Goal: Book appointment/travel/reservation

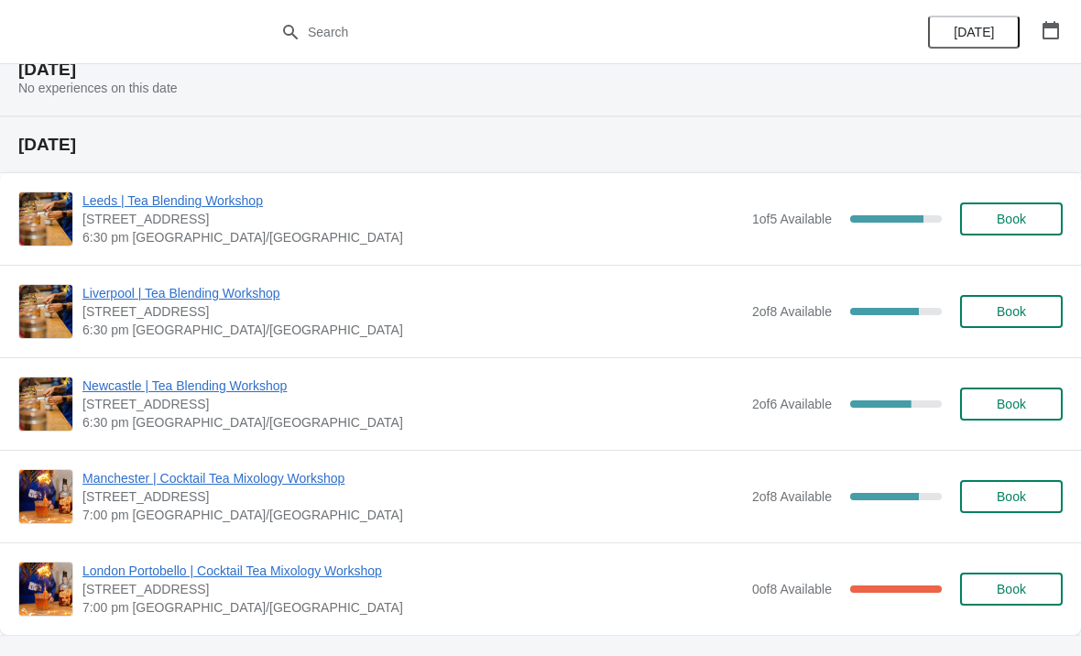
scroll to position [325, 0]
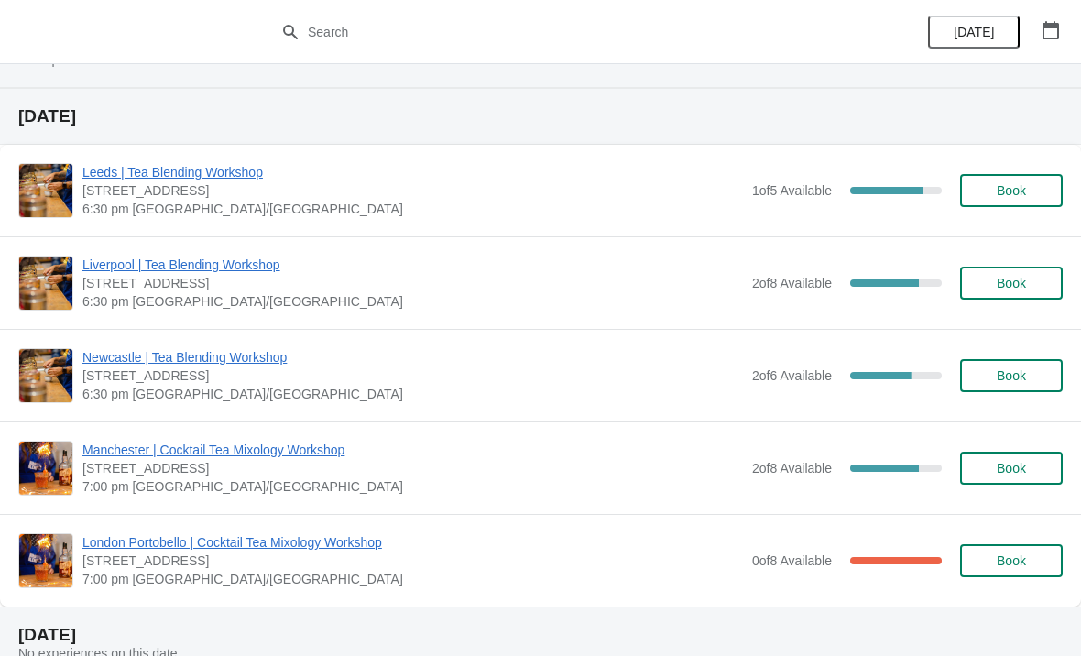
click at [1030, 376] on span "Book" at bounding box center [1012, 375] width 70 height 15
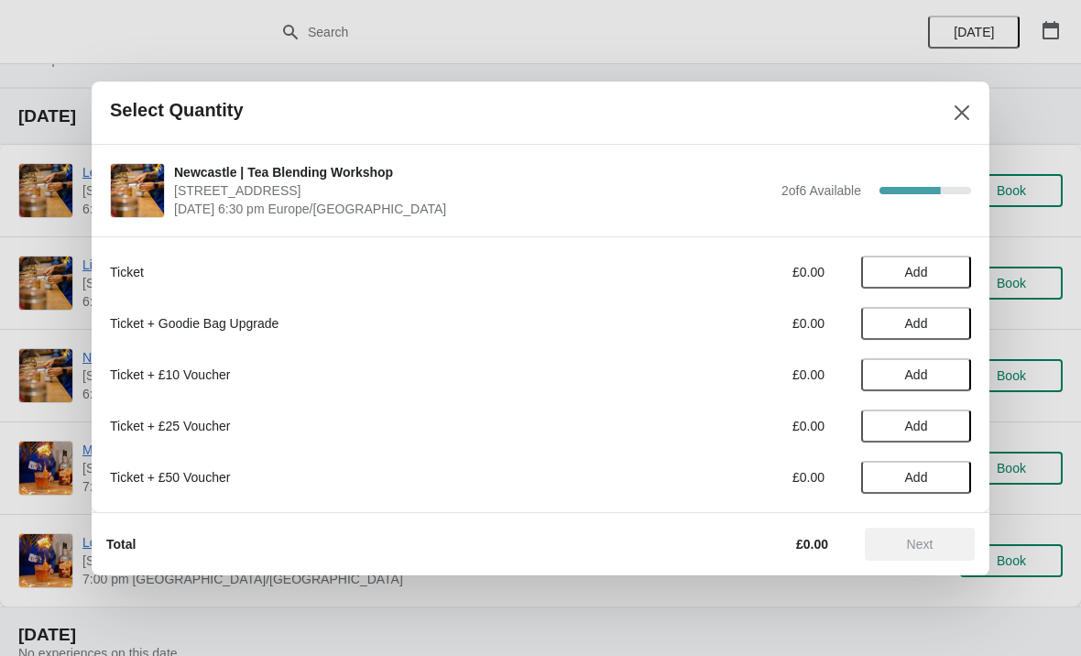
click at [932, 268] on span "Add" at bounding box center [916, 272] width 77 height 15
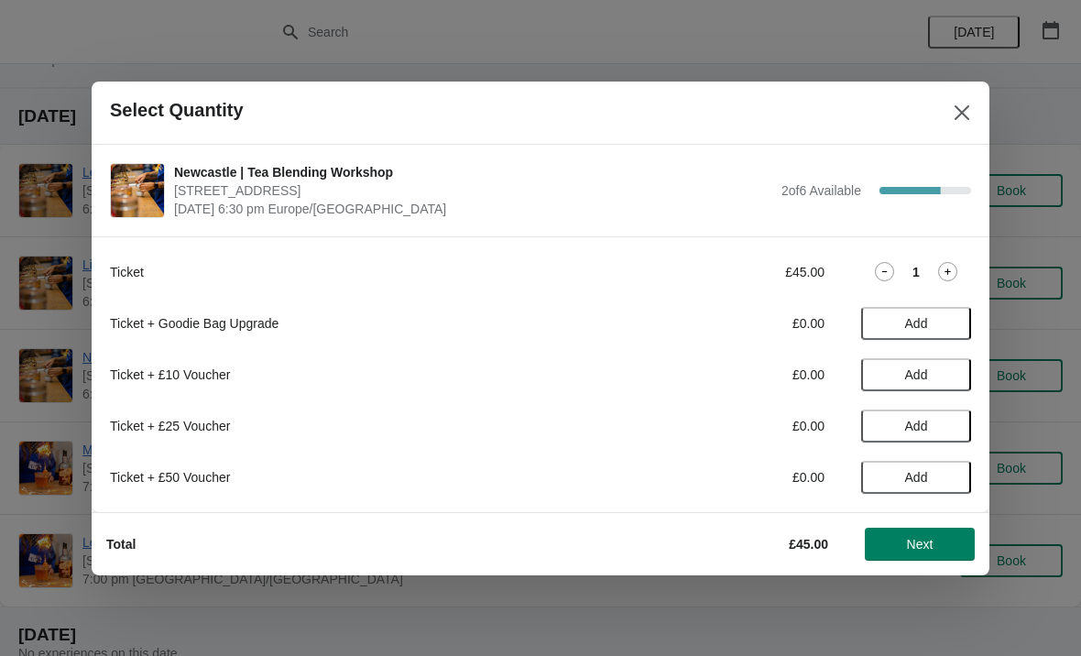
click at [931, 544] on span "Next" at bounding box center [920, 544] width 27 height 15
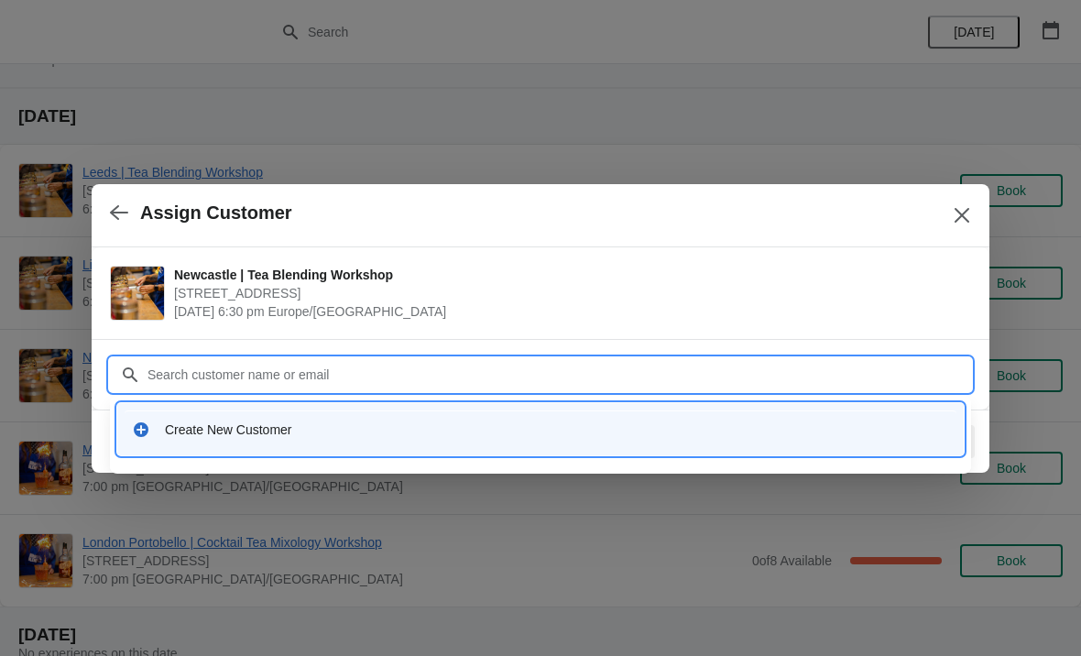
click at [266, 425] on div "Create New Customer" at bounding box center [557, 430] width 784 height 18
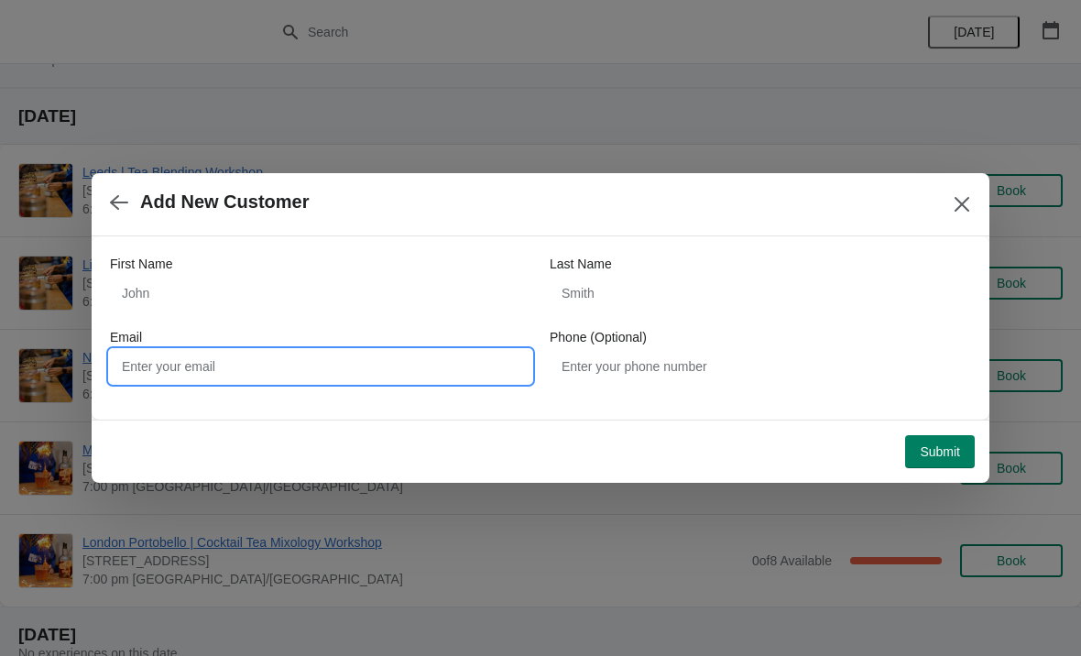
click at [431, 375] on input "Email" at bounding box center [320, 366] width 421 height 33
type input "[EMAIL_ADDRESS][DOMAIN_NAME]"
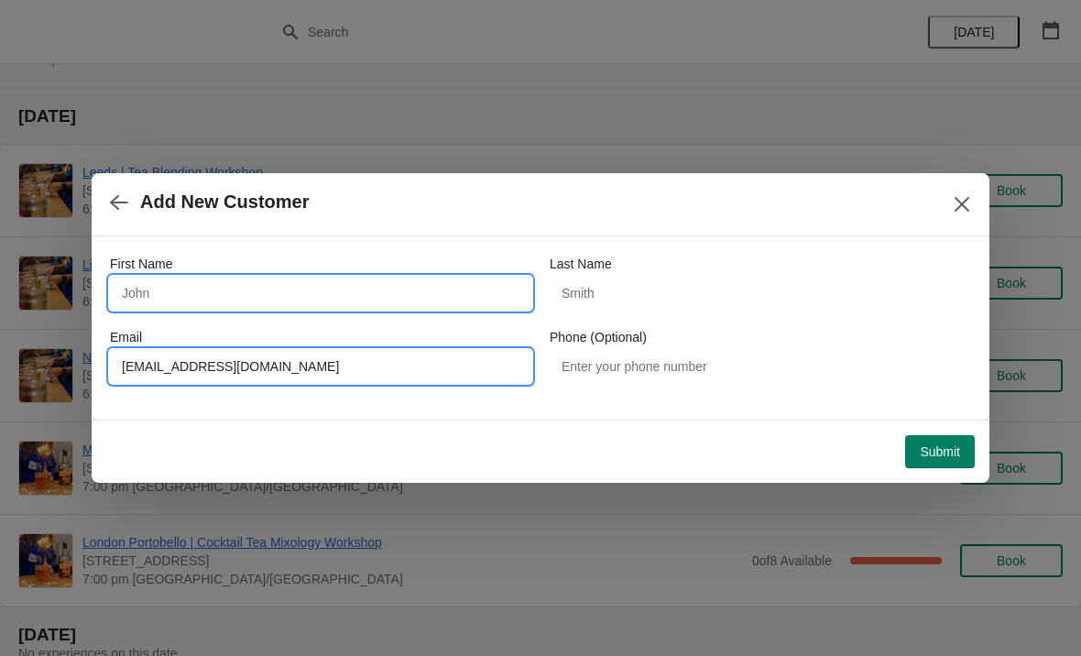
click at [360, 282] on input "First Name" at bounding box center [320, 293] width 421 height 33
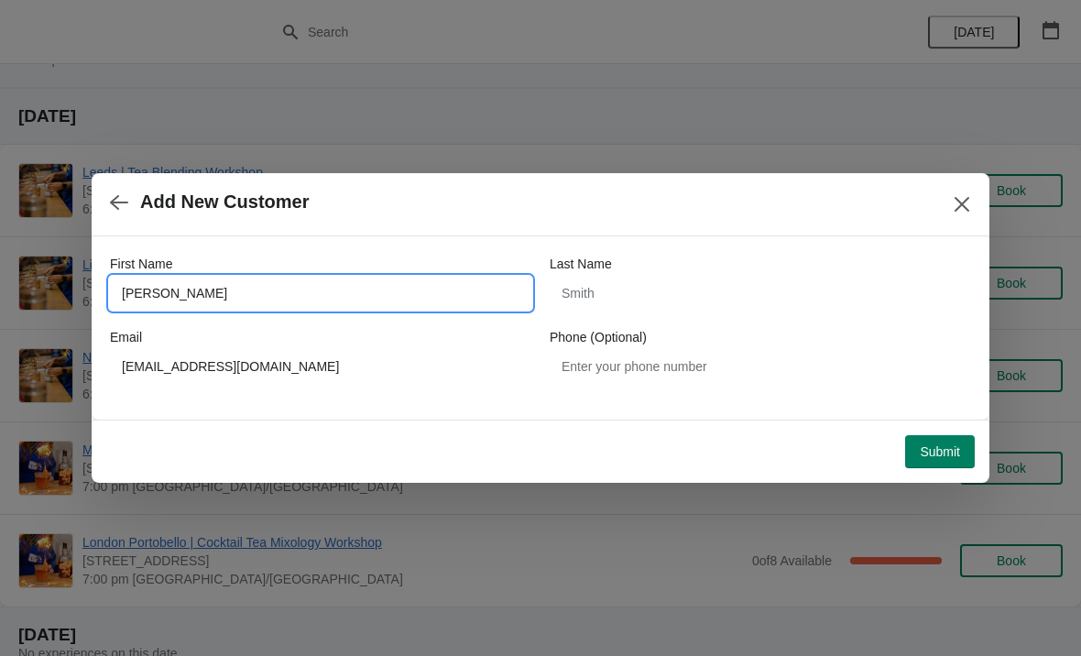
type input "[PERSON_NAME]"
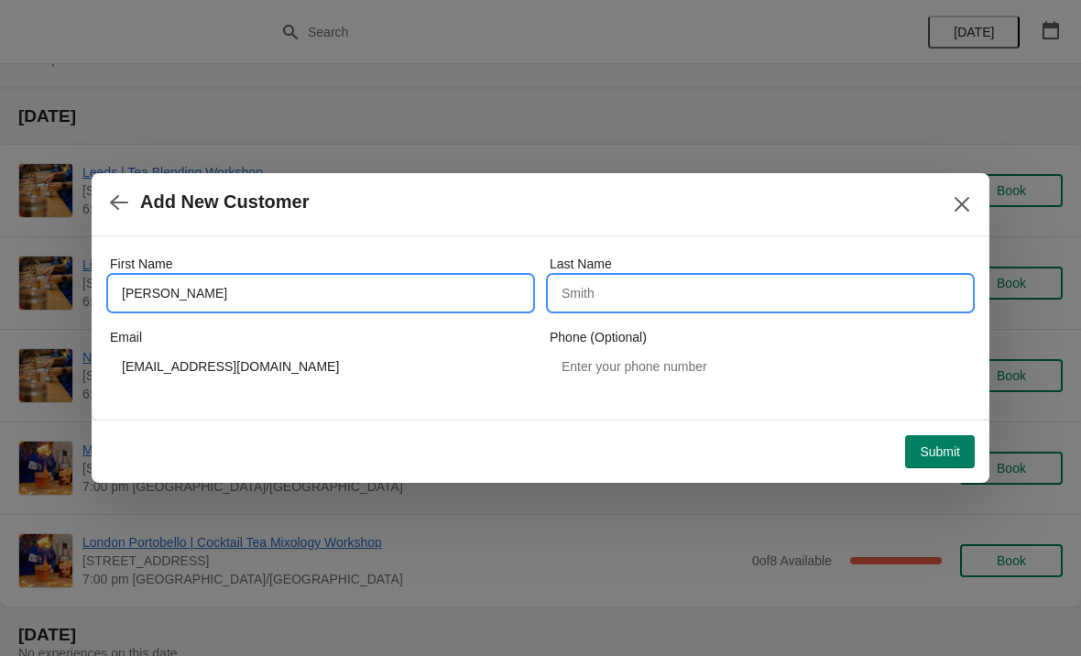
click at [703, 297] on input "Last Name" at bounding box center [760, 293] width 421 height 33
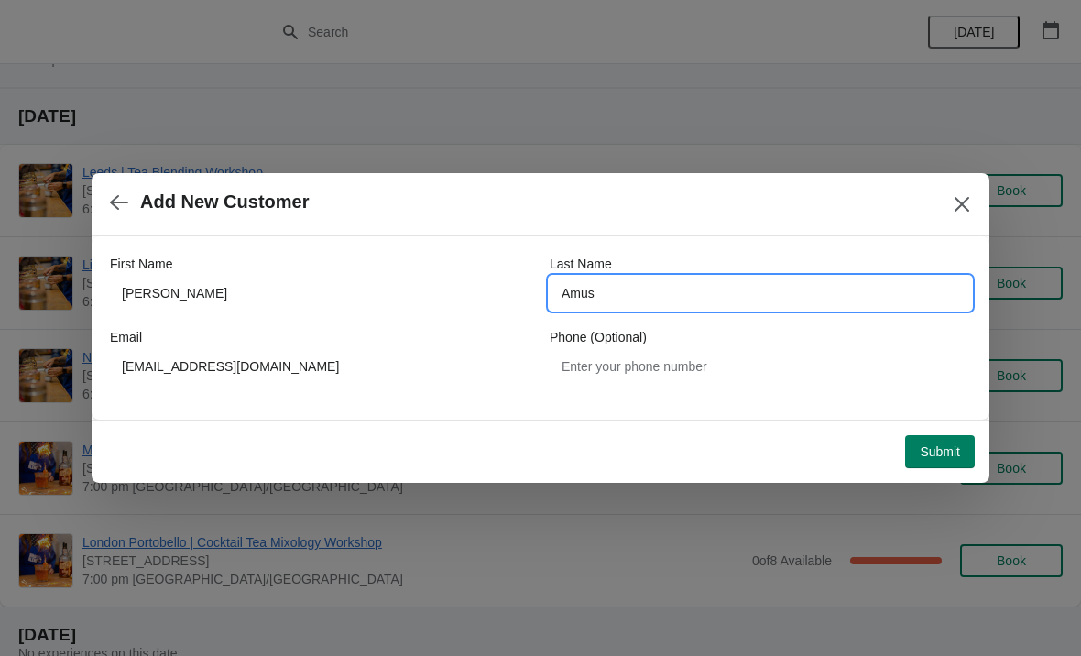
type input "Amus"
click at [684, 411] on div "First Name [PERSON_NAME] Last Name Amus Email [EMAIL_ADDRESS][DOMAIN_NAME] Phon…" at bounding box center [541, 327] width 898 height 183
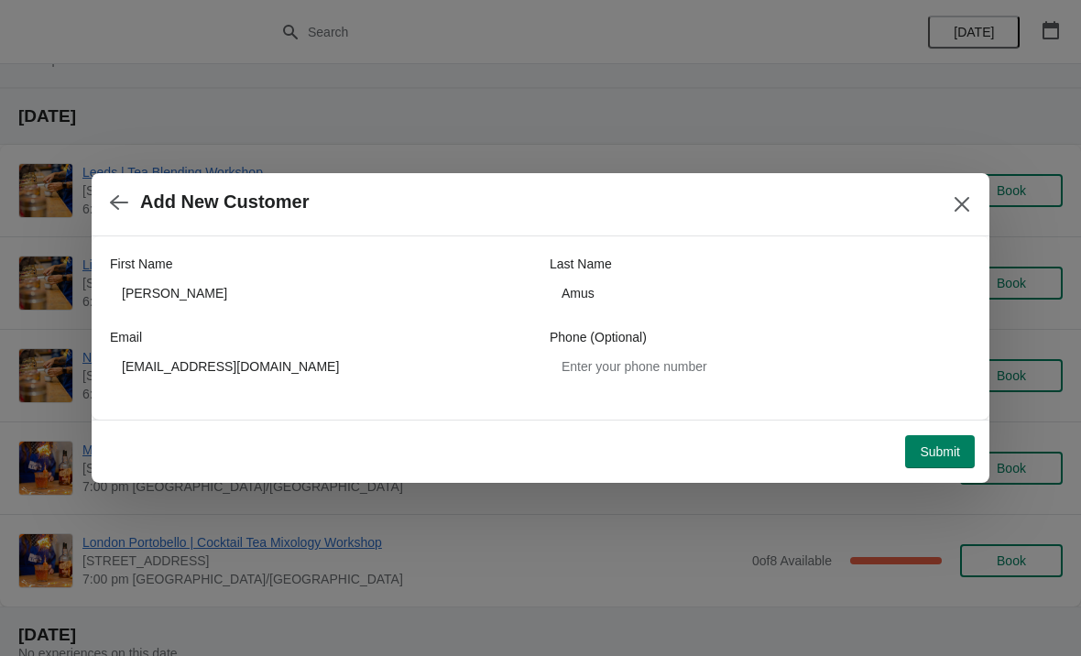
click at [947, 452] on span "Submit" at bounding box center [940, 451] width 40 height 15
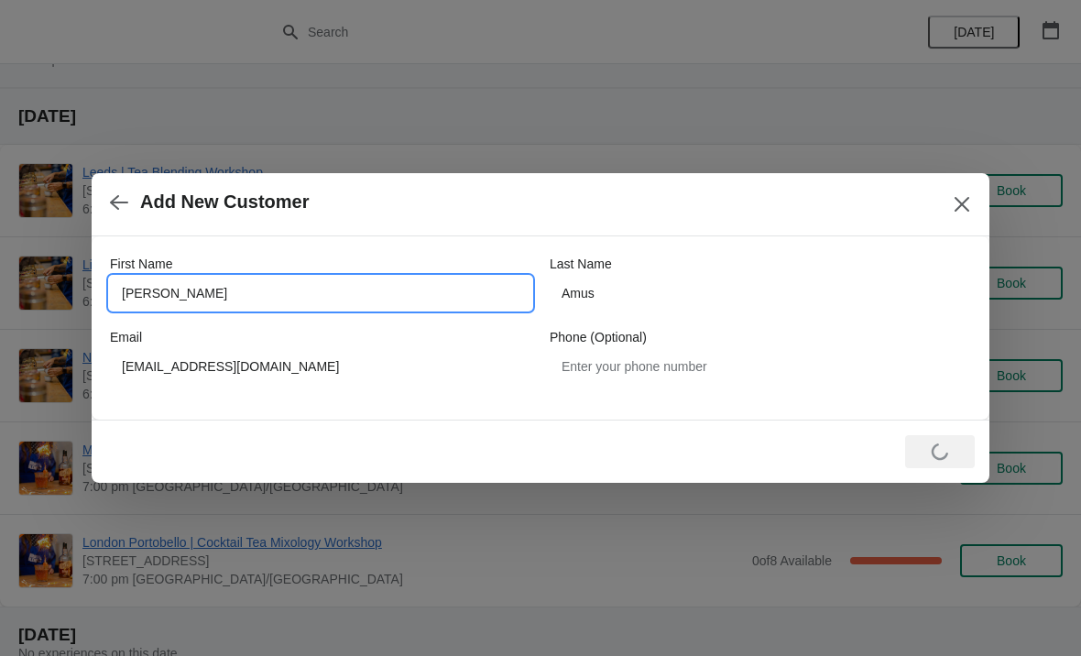
click at [373, 285] on input "[PERSON_NAME]" at bounding box center [320, 293] width 421 height 33
type input "[PERSON_NAME]"
click at [732, 230] on div "Add New Customer" at bounding box center [541, 204] width 898 height 63
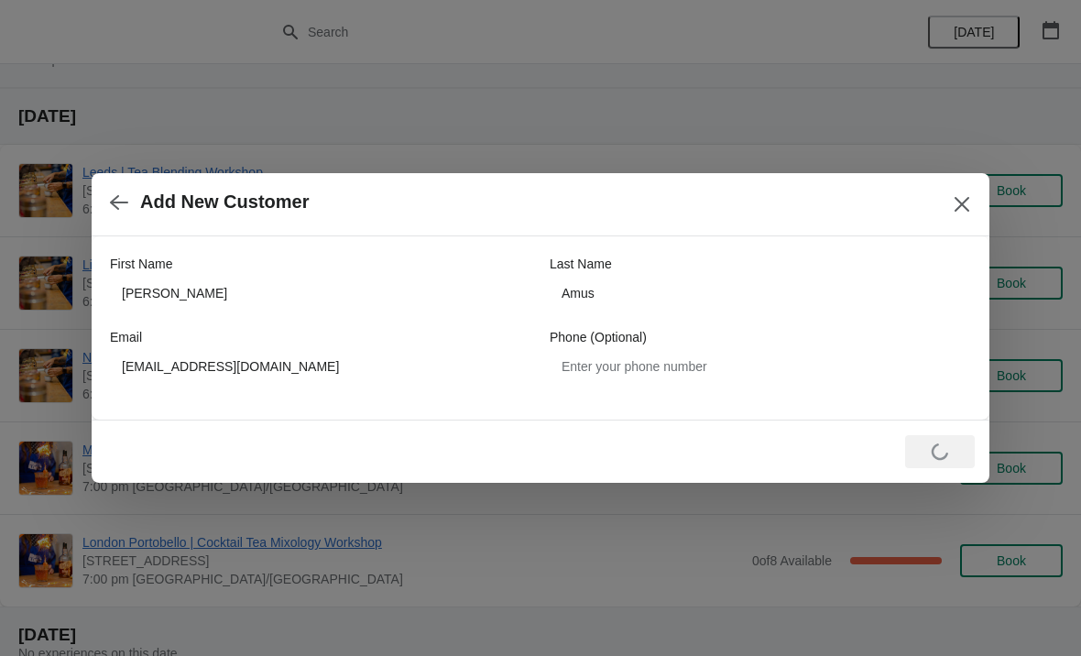
click at [964, 199] on icon "Close" at bounding box center [962, 204] width 18 height 18
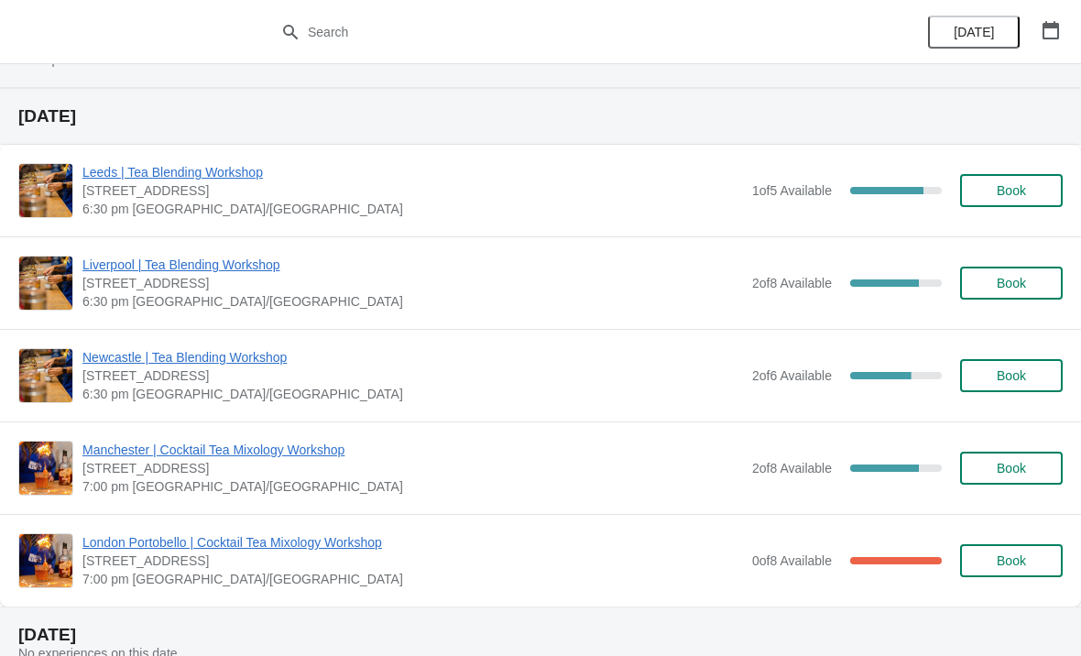
click at [1008, 375] on span "Book" at bounding box center [1011, 375] width 29 height 15
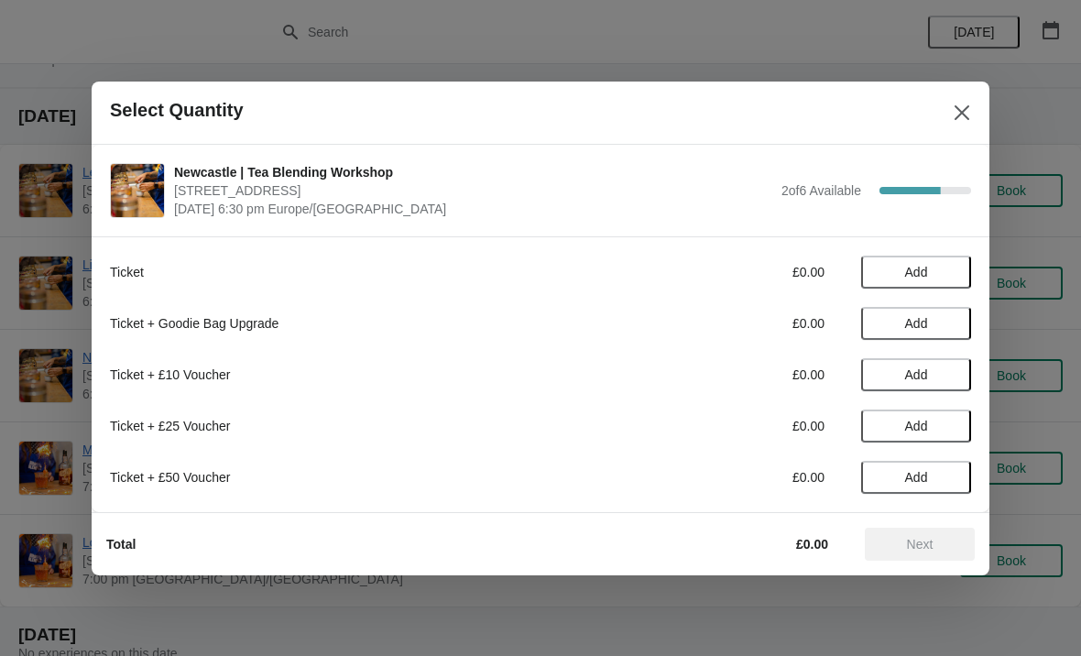
click at [918, 266] on span "Add" at bounding box center [916, 272] width 23 height 15
click at [914, 543] on span "Next" at bounding box center [920, 544] width 27 height 15
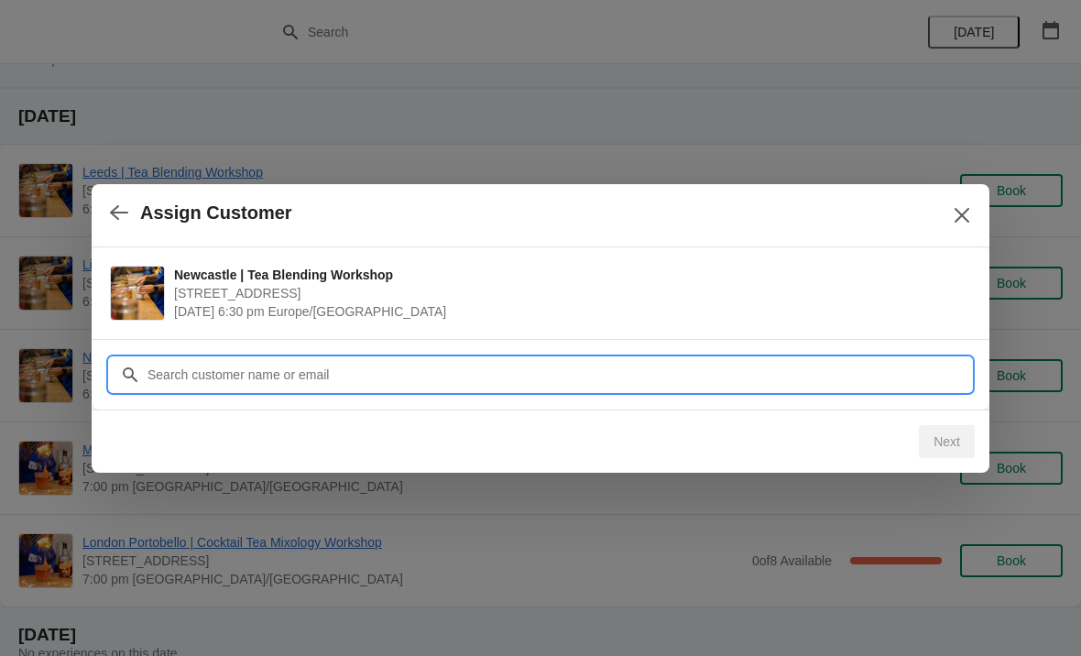
click at [755, 373] on input "Customer" at bounding box center [559, 374] width 825 height 33
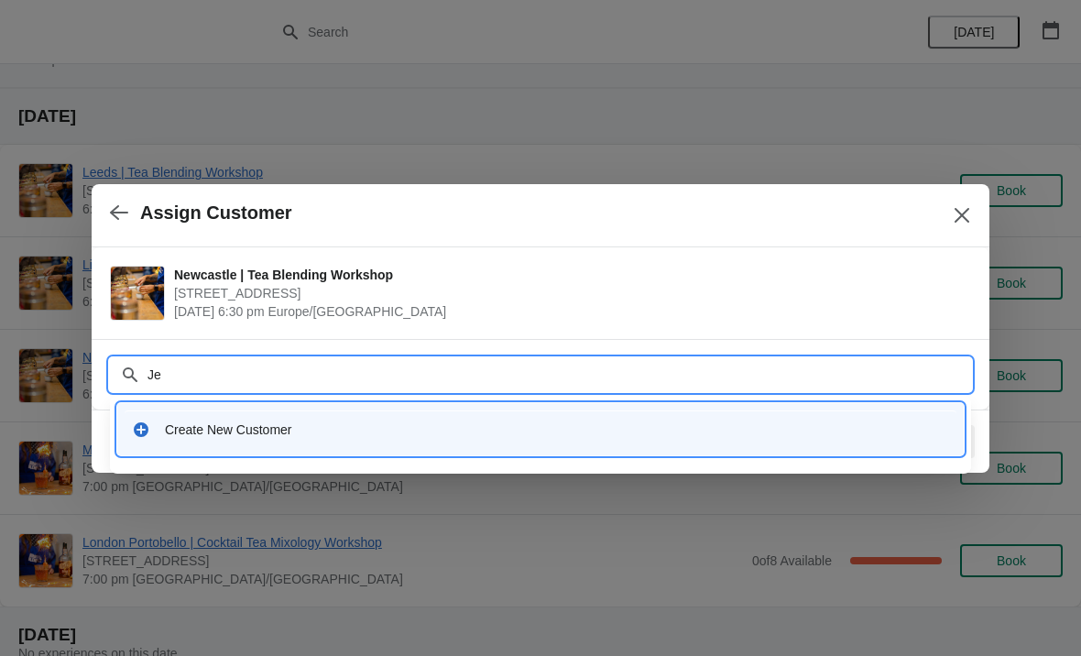
type input "J"
click at [182, 432] on div "Create New Customer" at bounding box center [557, 430] width 784 height 18
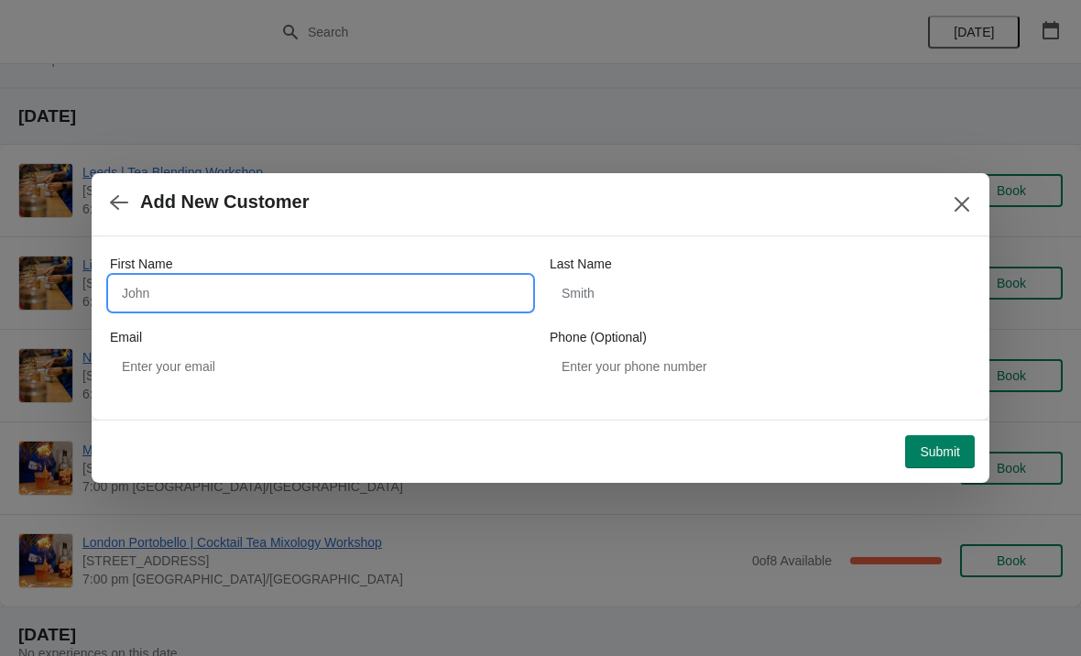
click at [364, 290] on input "First Name" at bounding box center [320, 293] width 421 height 33
type input "[PERSON_NAME]"
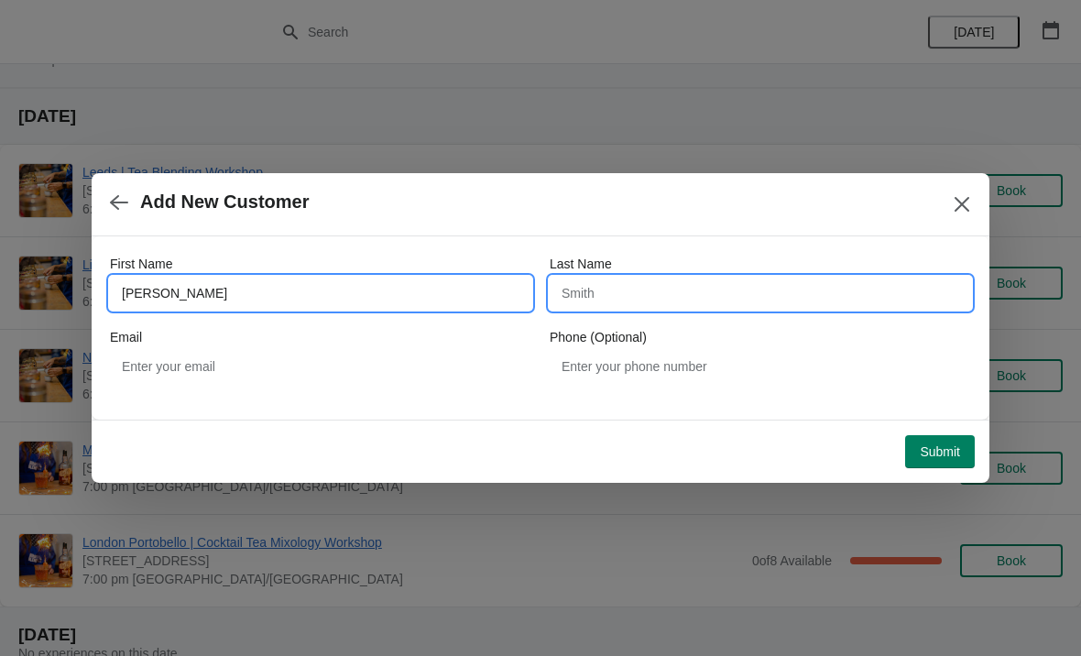
click at [673, 302] on input "Last Name" at bounding box center [760, 293] width 421 height 33
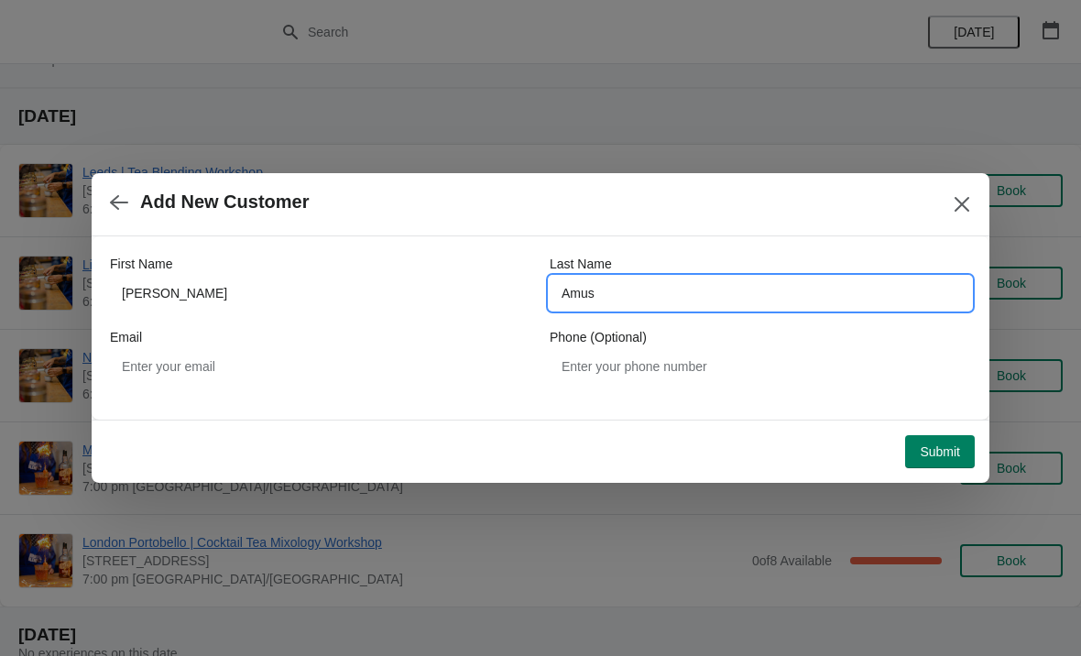
type input "Amus"
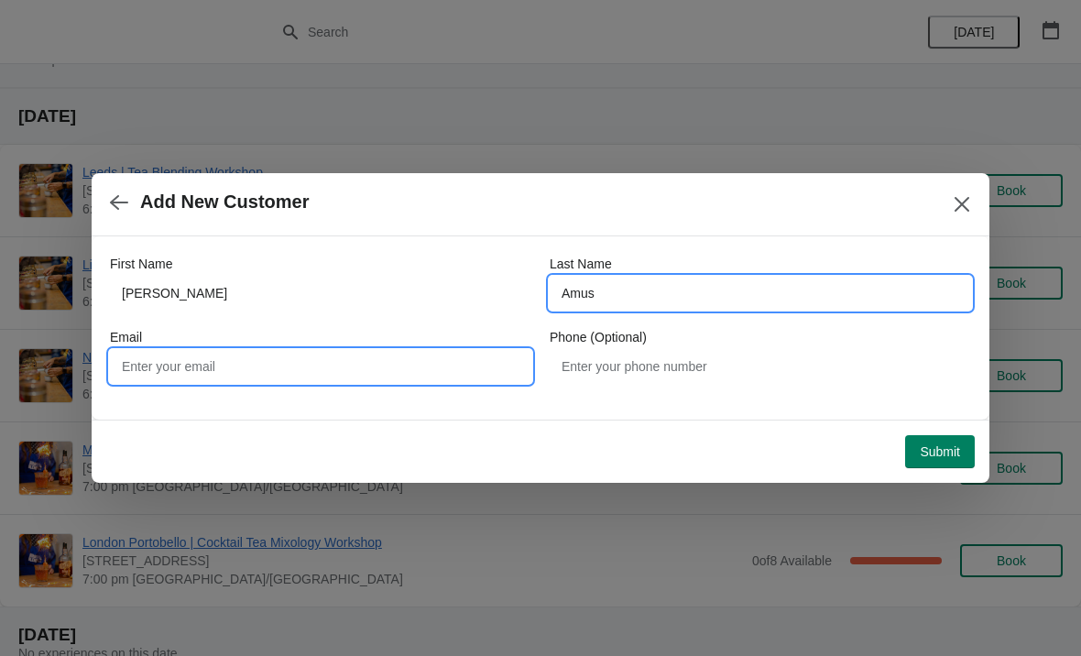
click at [439, 360] on input "Email" at bounding box center [320, 366] width 421 height 33
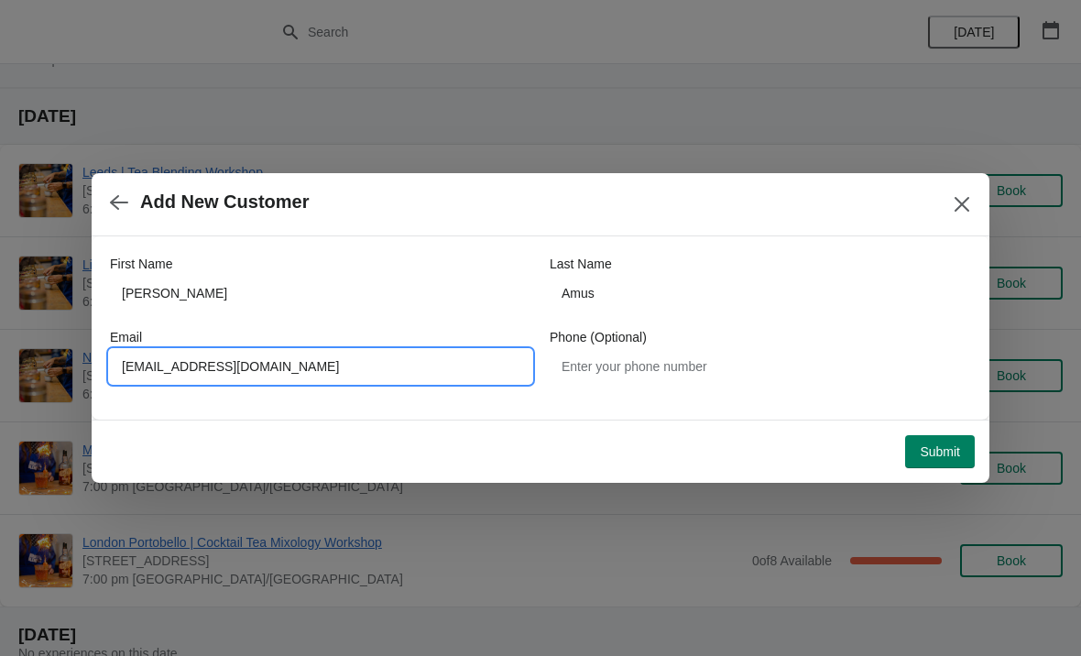
type input "[EMAIL_ADDRESS][DOMAIN_NAME]"
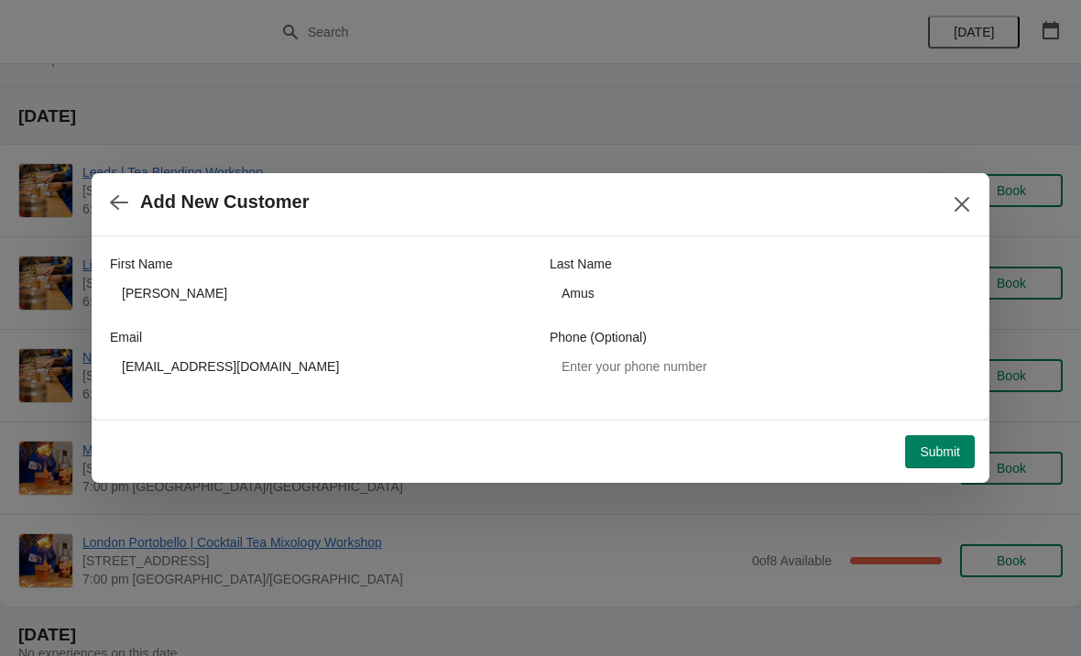
click at [939, 465] on button "Submit" at bounding box center [940, 451] width 70 height 33
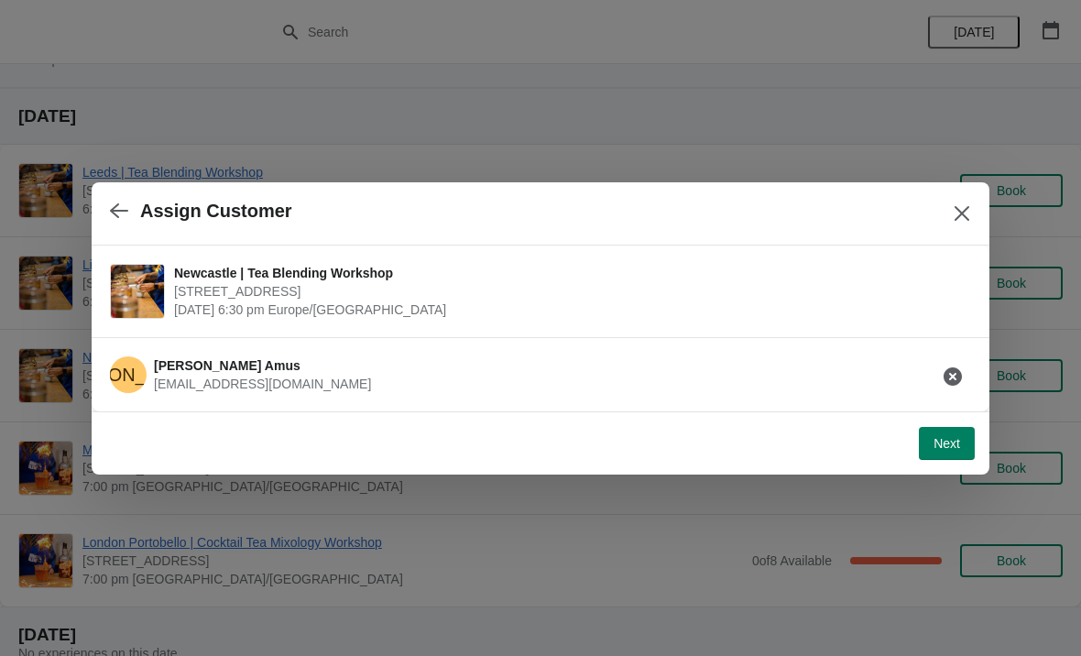
click at [950, 447] on span "Next" at bounding box center [947, 443] width 27 height 15
select select "No"
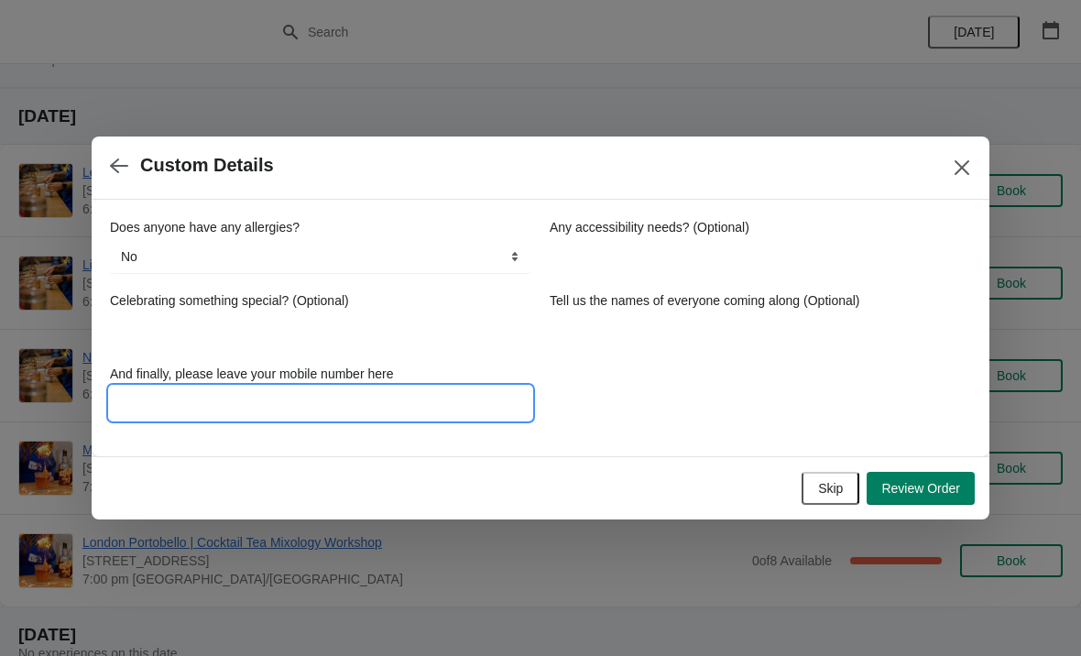
click at [437, 400] on input "And finally, please leave your mobile number here" at bounding box center [320, 403] width 421 height 33
type input "0"
type input "[PHONE_NUMBER]"
click at [716, 411] on div "Does anyone have any allergies? No Yes, nuts Yes, wheat Yes, other No Any acces…" at bounding box center [540, 319] width 861 height 202
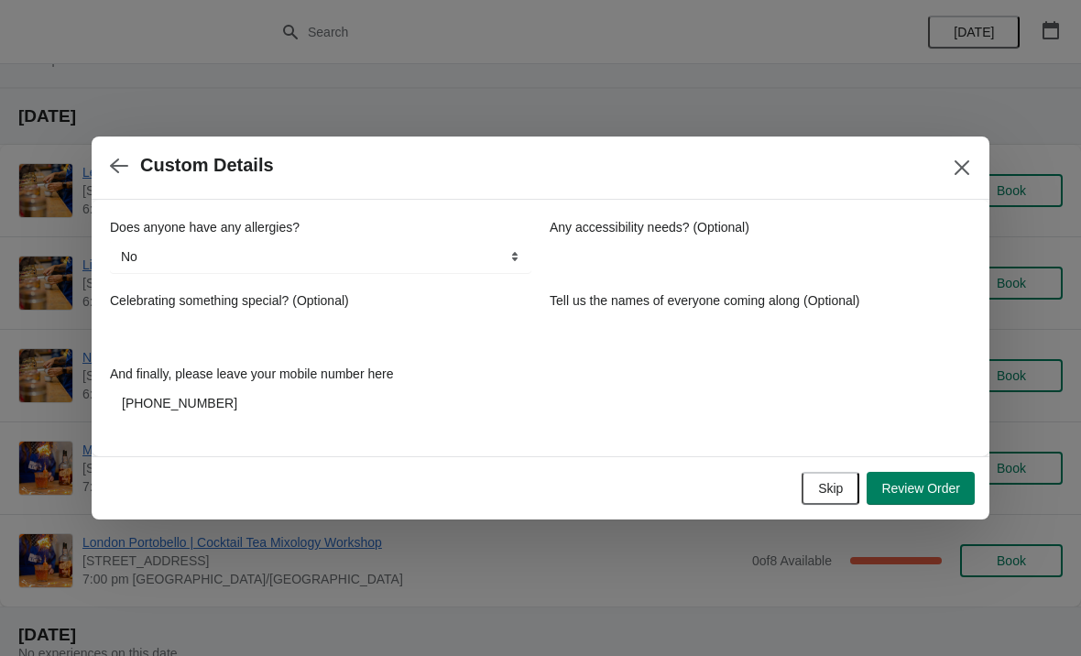
click at [928, 498] on button "Review Order" at bounding box center [921, 488] width 108 height 33
